Goal: Task Accomplishment & Management: Use online tool/utility

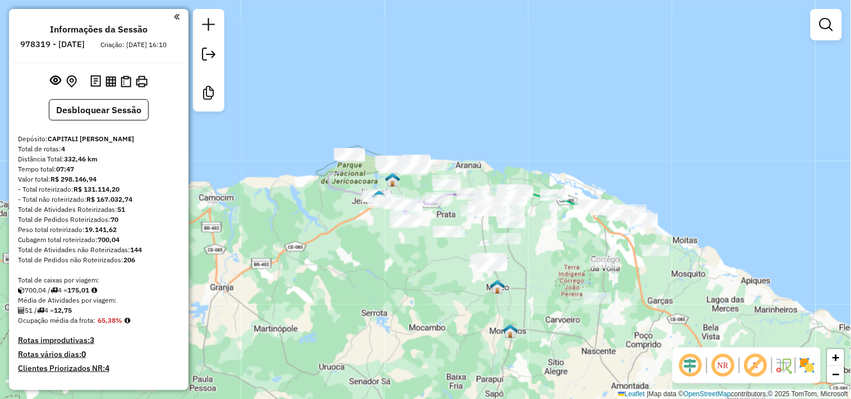
scroll to position [467, 0]
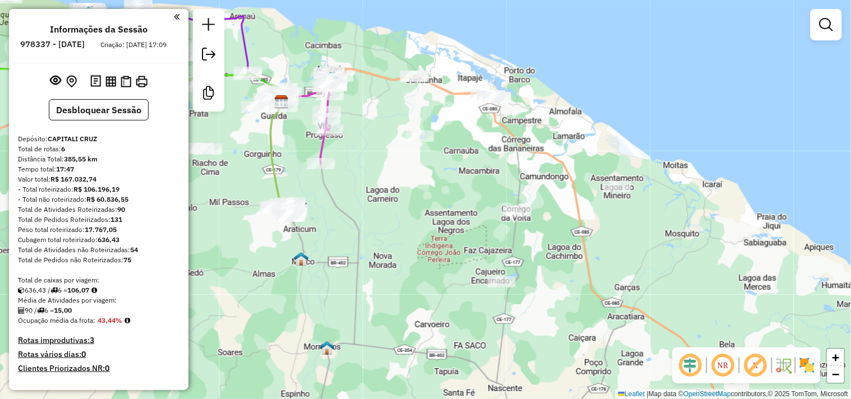
drag, startPoint x: 525, startPoint y: 265, endPoint x: 399, endPoint y: 187, distance: 148.6
click at [403, 190] on div "Janela de atendimento Grade de atendimento Capacidade Transportadoras Veículos …" at bounding box center [425, 199] width 851 height 399
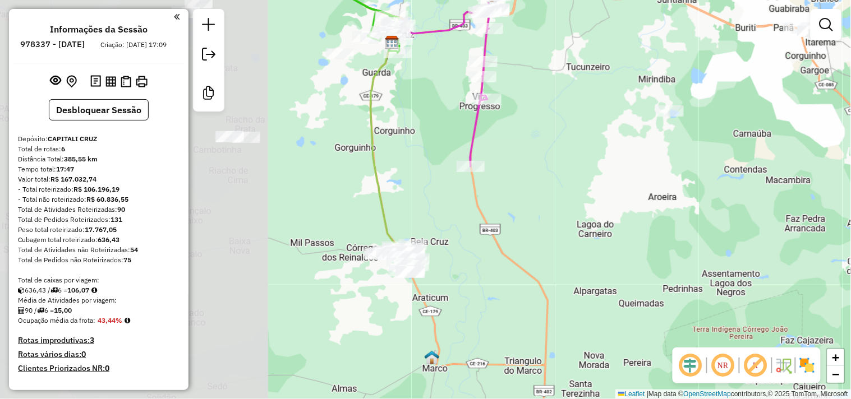
drag, startPoint x: 437, startPoint y: 220, endPoint x: 791, endPoint y: 171, distance: 357.4
click at [791, 171] on div "Janela de atendimento Grade de atendimento Capacidade Transportadoras Veículos …" at bounding box center [425, 199] width 851 height 399
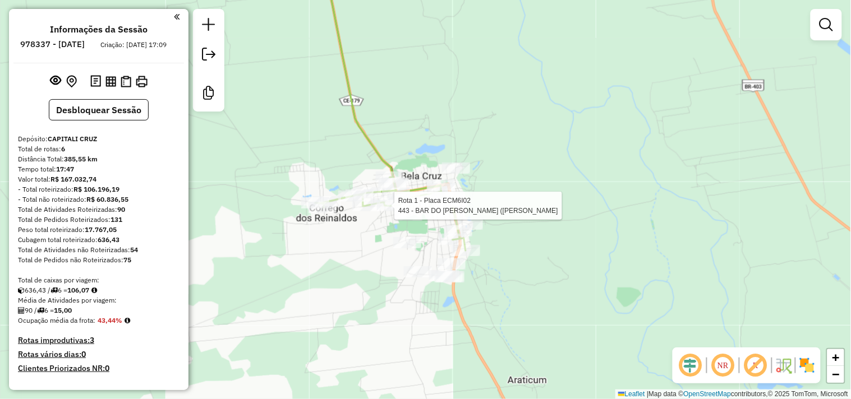
select select "**********"
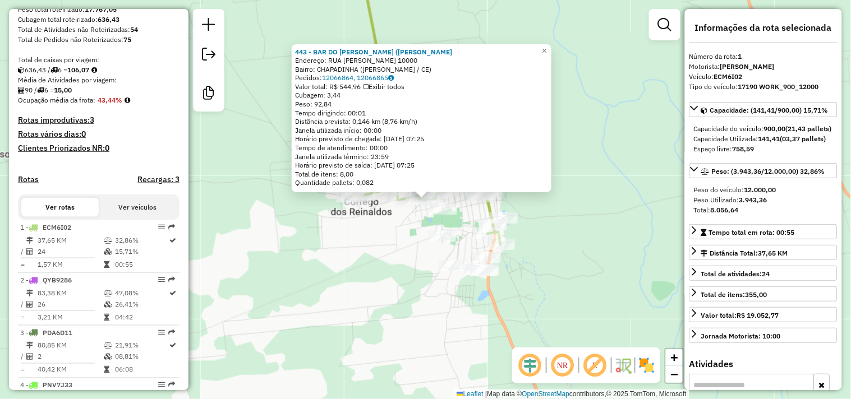
scroll to position [441, 0]
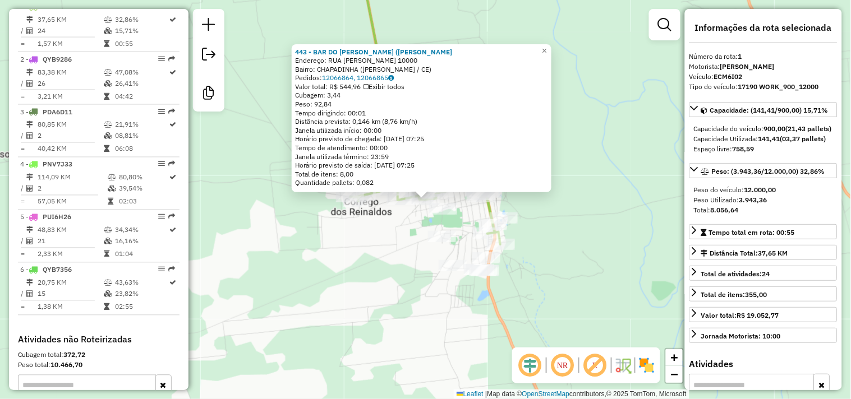
click at [385, 243] on div "443 - BAR DO [PERSON_NAME] ([PERSON_NAME]: RUA AGRIPINO BIAS DA SILVEIRA 10000 …" at bounding box center [425, 199] width 851 height 399
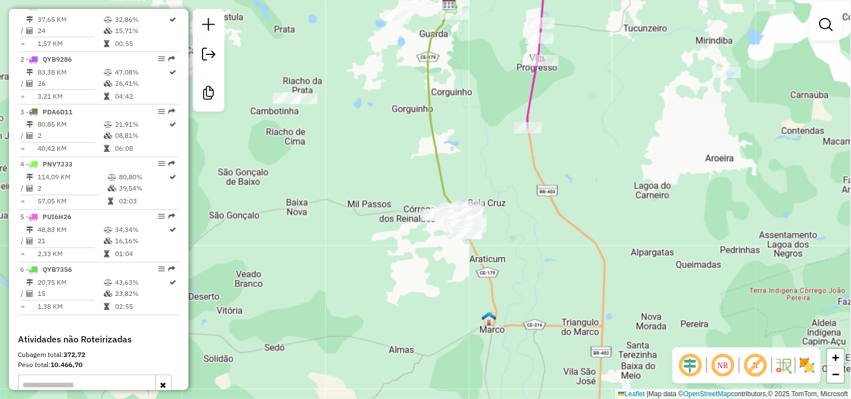
drag, startPoint x: 357, startPoint y: 185, endPoint x: 411, endPoint y: 272, distance: 102.3
click at [409, 272] on div "Janela de atendimento Grade de atendimento Capacidade Transportadoras Veículos …" at bounding box center [425, 199] width 851 height 399
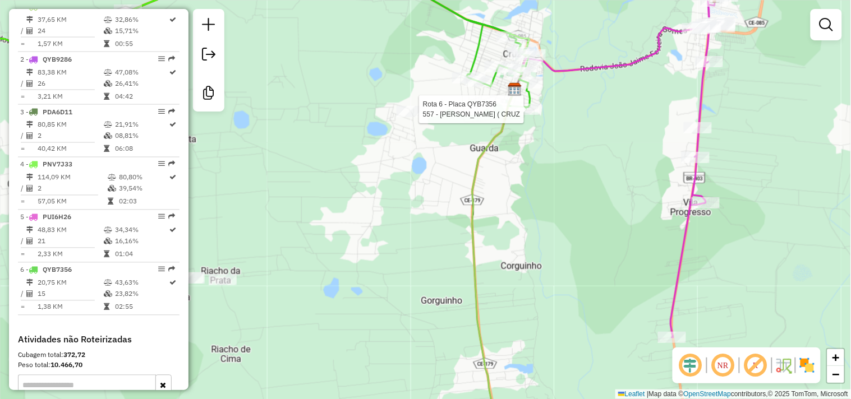
click at [529, 115] on div at bounding box center [526, 109] width 28 height 11
select select "**********"
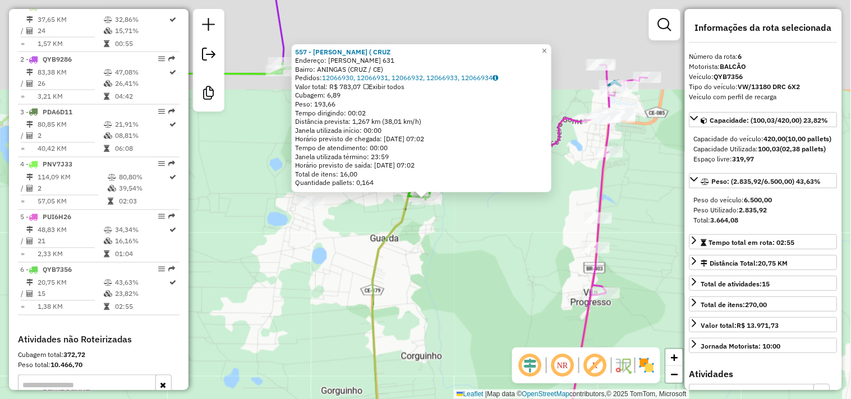
scroll to position [572, 0]
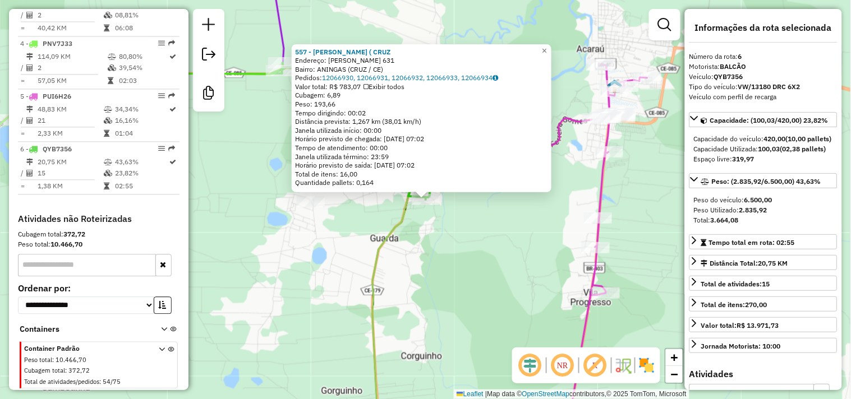
click at [489, 270] on div "557 - ADEGA [PERSON_NAME] ( [PERSON_NAME]: [PERSON_NAME] 631 Bairro: ANINGAS (C…" at bounding box center [425, 199] width 851 height 399
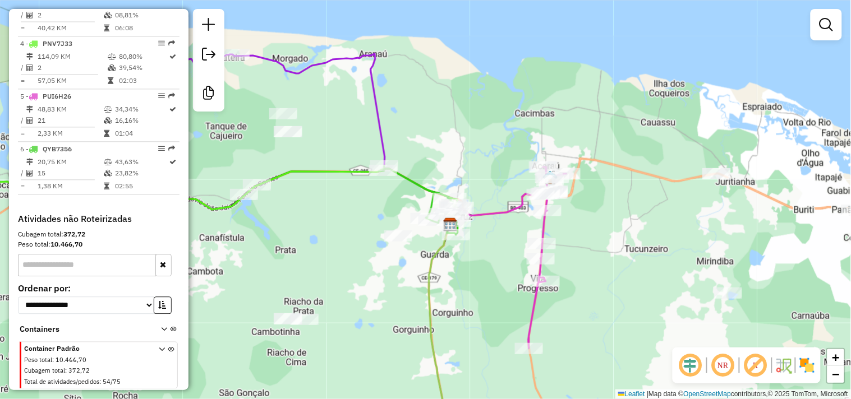
drag, startPoint x: 347, startPoint y: 282, endPoint x: 581, endPoint y: 322, distance: 237.8
click at [581, 322] on div "Janela de atendimento Grade de atendimento Capacidade Transportadoras Veículos …" at bounding box center [425, 199] width 851 height 399
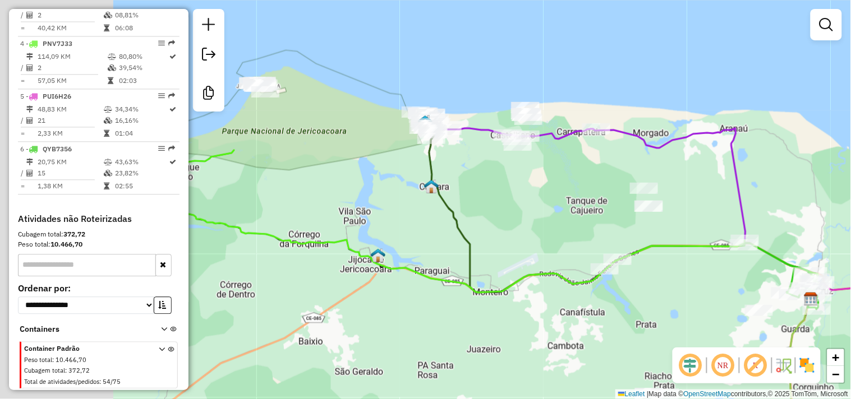
drag, startPoint x: 437, startPoint y: 294, endPoint x: 570, endPoint y: 329, distance: 137.0
click at [570, 329] on div "Janela de atendimento Grade de atendimento Capacidade Transportadoras Veículos …" at bounding box center [425, 199] width 851 height 399
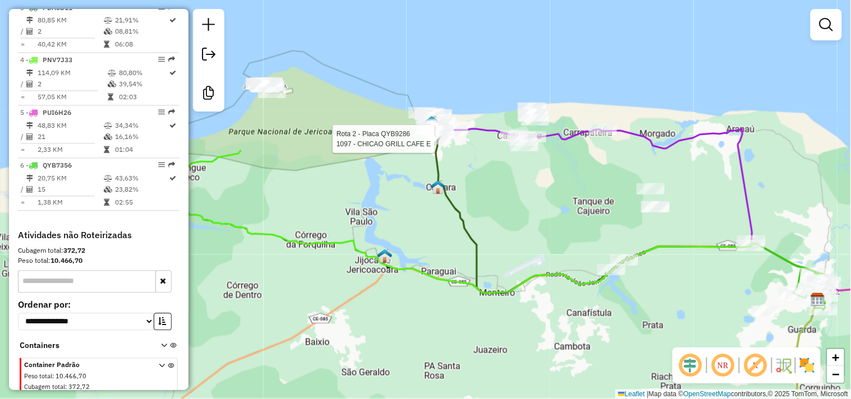
select select "**********"
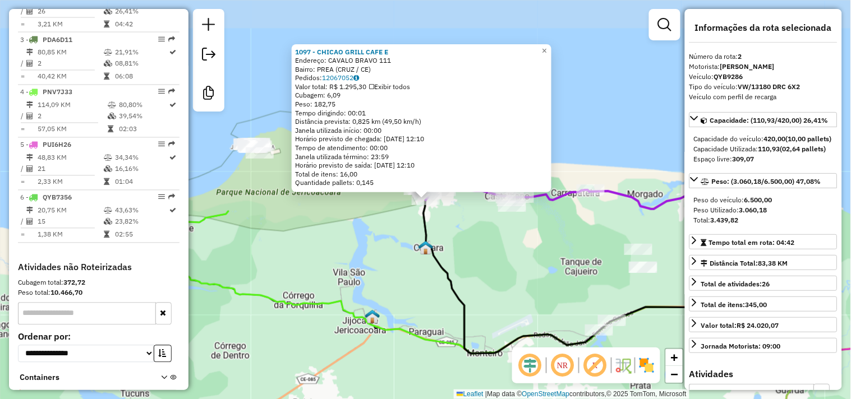
scroll to position [494, 0]
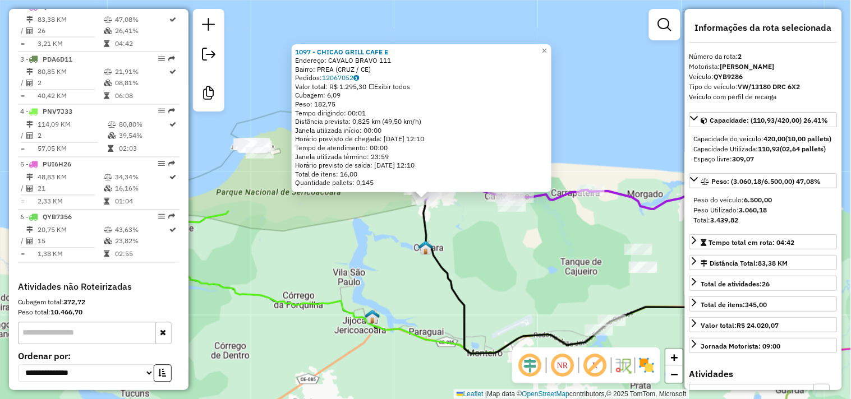
click at [480, 255] on div "1097 - CHICAO GRILL CAFE E Endereço: CAVALO BRAVO 111 Bairro: PREA (CRUZ / CE) …" at bounding box center [425, 199] width 851 height 399
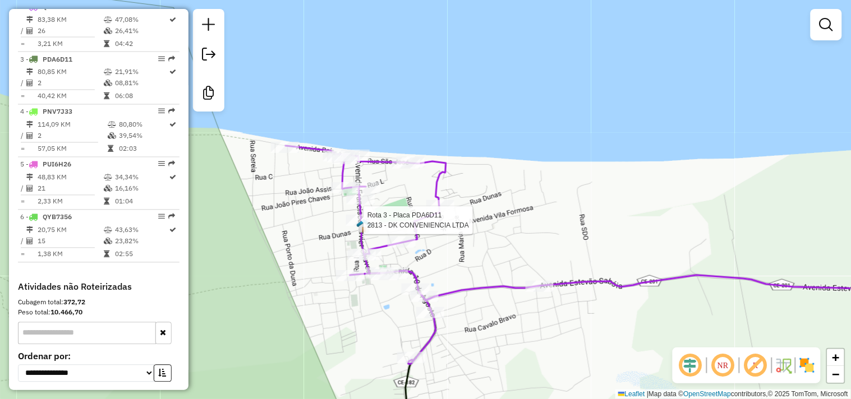
select select "**********"
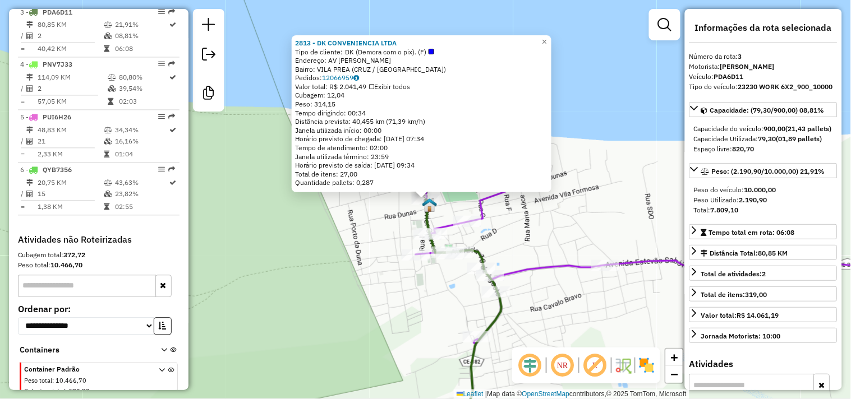
scroll to position [547, 0]
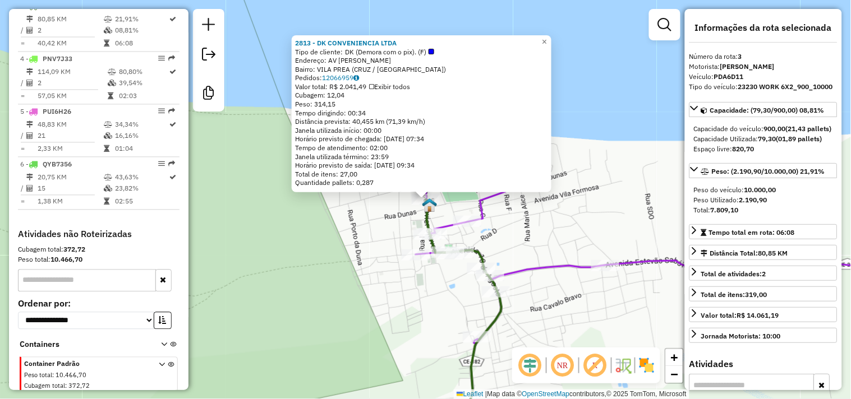
click at [369, 265] on div "2813 - DK CONVENIENCIA LTDA Tipo de cliente: DK (Demora com o pix). (F) Endereç…" at bounding box center [425, 199] width 851 height 399
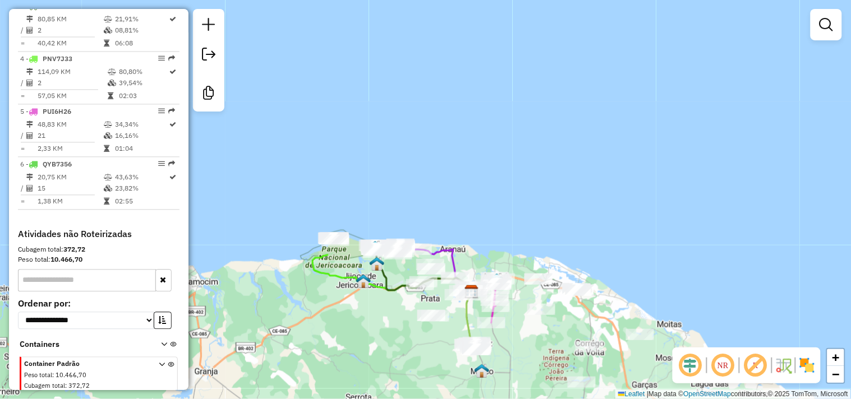
drag, startPoint x: 383, startPoint y: 331, endPoint x: 338, endPoint y: 250, distance: 92.9
click at [346, 277] on div "Janela de atendimento Grade de atendimento Capacidade Transportadoras Veículos …" at bounding box center [425, 199] width 851 height 399
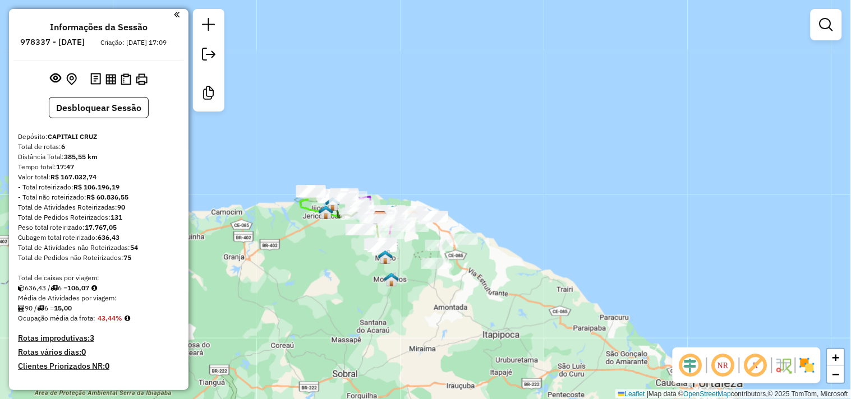
scroll to position [0, 0]
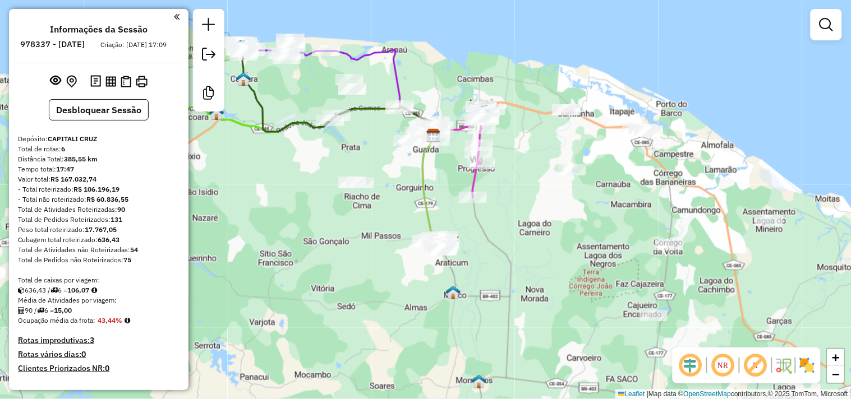
drag, startPoint x: 440, startPoint y: 317, endPoint x: 390, endPoint y: 250, distance: 83.5
click at [390, 250] on div "Janela de atendimento Grade de atendimento Capacidade Transportadoras Veículos …" at bounding box center [425, 199] width 851 height 399
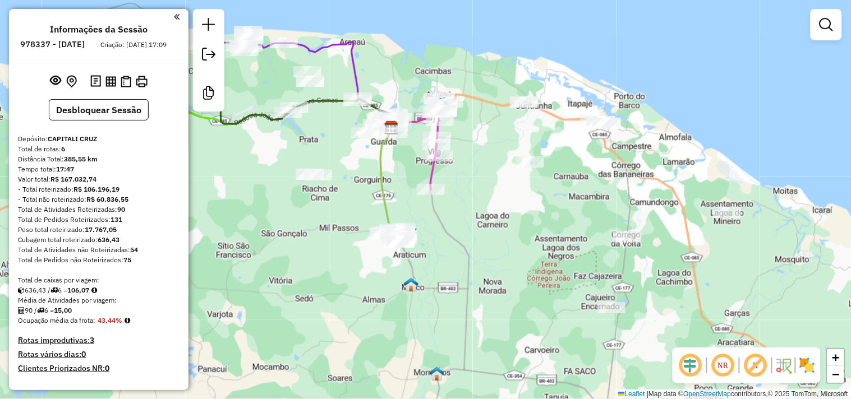
drag, startPoint x: 567, startPoint y: 238, endPoint x: 460, endPoint y: 216, distance: 109.3
click at [460, 216] on div "Janela de atendimento Grade de atendimento Capacidade Transportadoras Veículos …" at bounding box center [425, 199] width 851 height 399
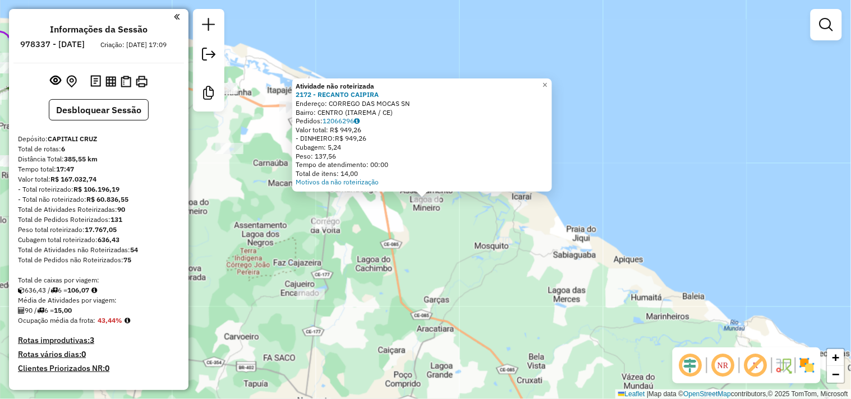
click at [445, 254] on div "Atividade não roteirizada 2172 - RECANTO CAIPIRA Endereço: CORREGO DAS MOCAS SN…" at bounding box center [425, 199] width 851 height 399
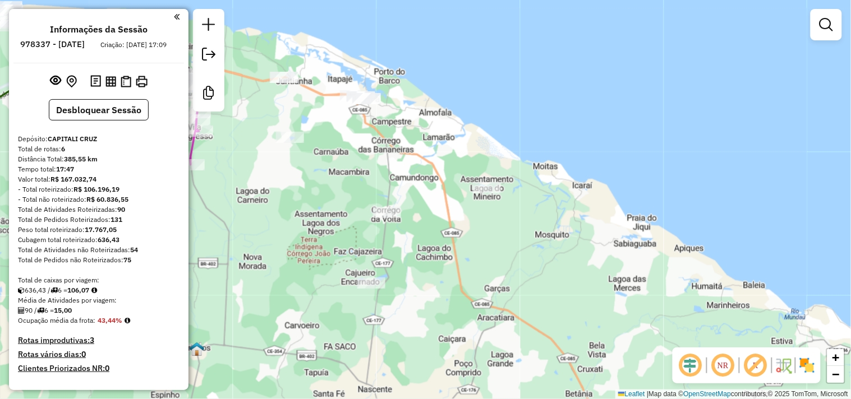
drag, startPoint x: 427, startPoint y: 255, endPoint x: 460, endPoint y: 243, distance: 35.5
click at [453, 247] on div "Janela de atendimento Grade de atendimento Capacidade Transportadoras Veículos …" at bounding box center [425, 199] width 851 height 399
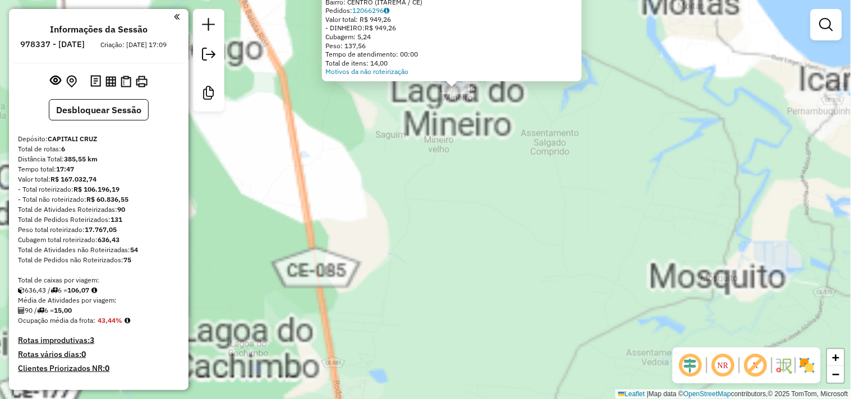
click at [411, 237] on div "Atividade não roteirizada 2172 - RECANTO CAIPIRA Endereço: CORREGO DAS MOCAS SN…" at bounding box center [425, 199] width 851 height 399
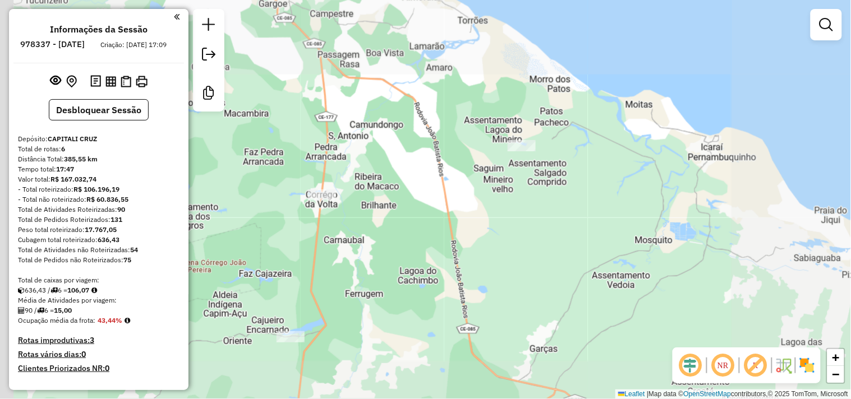
drag, startPoint x: 379, startPoint y: 254, endPoint x: 492, endPoint y: 227, distance: 116.9
click at [492, 229] on div "Janela de atendimento Grade de atendimento Capacidade Transportadoras Veículos …" at bounding box center [425, 199] width 851 height 399
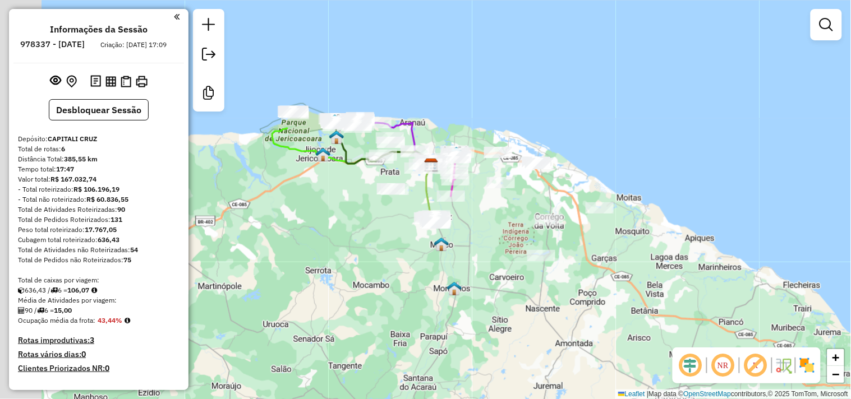
drag, startPoint x: 341, startPoint y: 292, endPoint x: 440, endPoint y: 296, distance: 98.8
click at [440, 296] on div "Janela de atendimento Grade de atendimento Capacidade Transportadoras Veículos …" at bounding box center [425, 199] width 851 height 399
